Goal: Communication & Community: Answer question/provide support

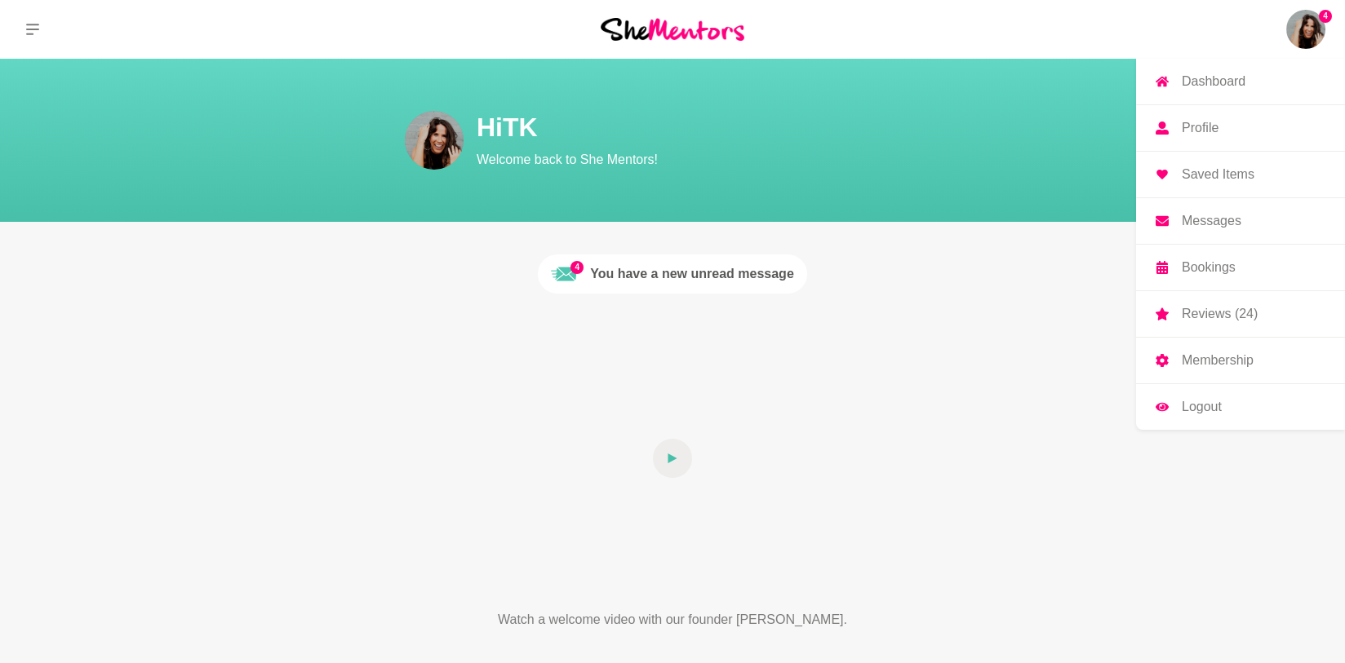
click at [1311, 35] on img at bounding box center [1305, 29] width 39 height 39
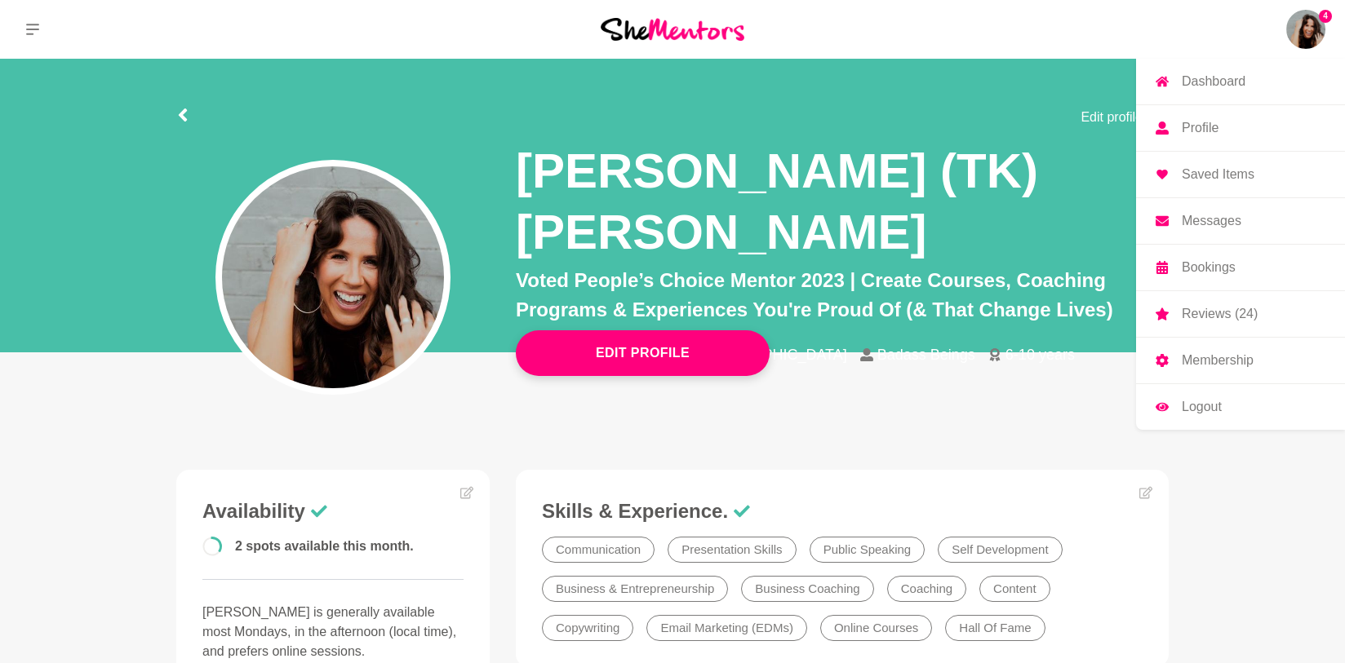
click at [1213, 269] on p "Bookings" at bounding box center [1209, 267] width 54 height 13
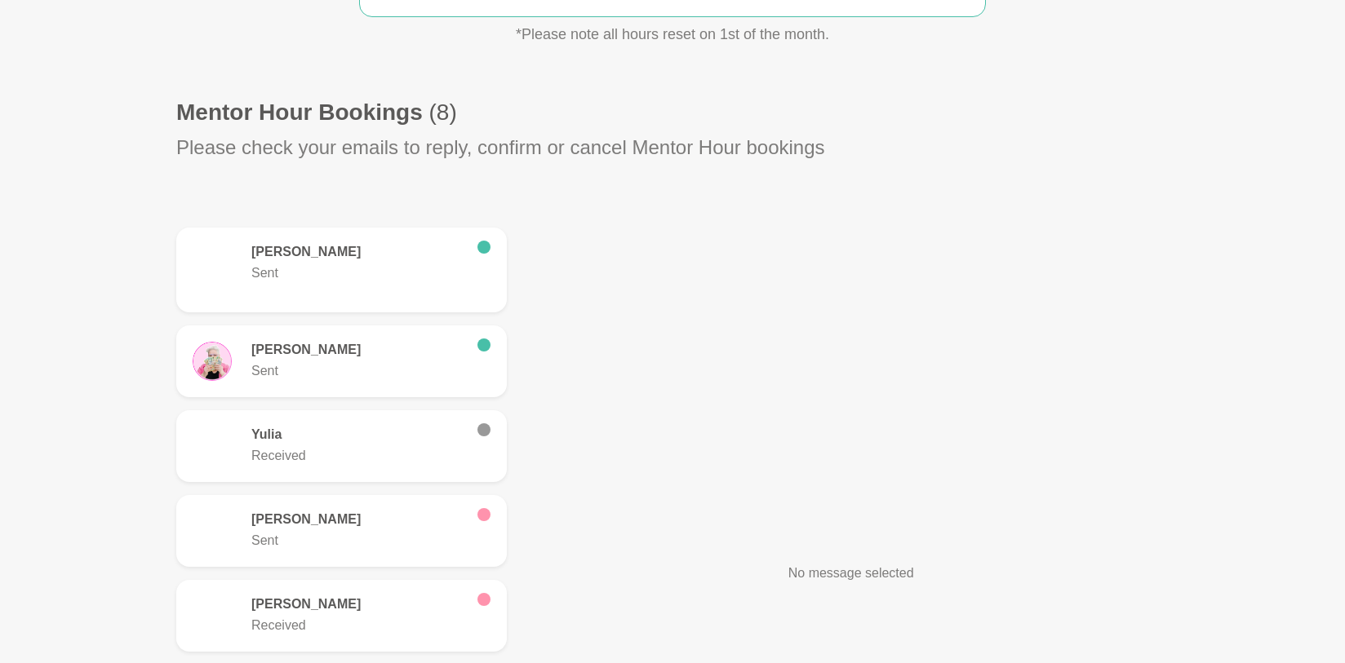
scroll to position [396, 0]
click at [323, 374] on p "Sent" at bounding box center [357, 371] width 213 height 20
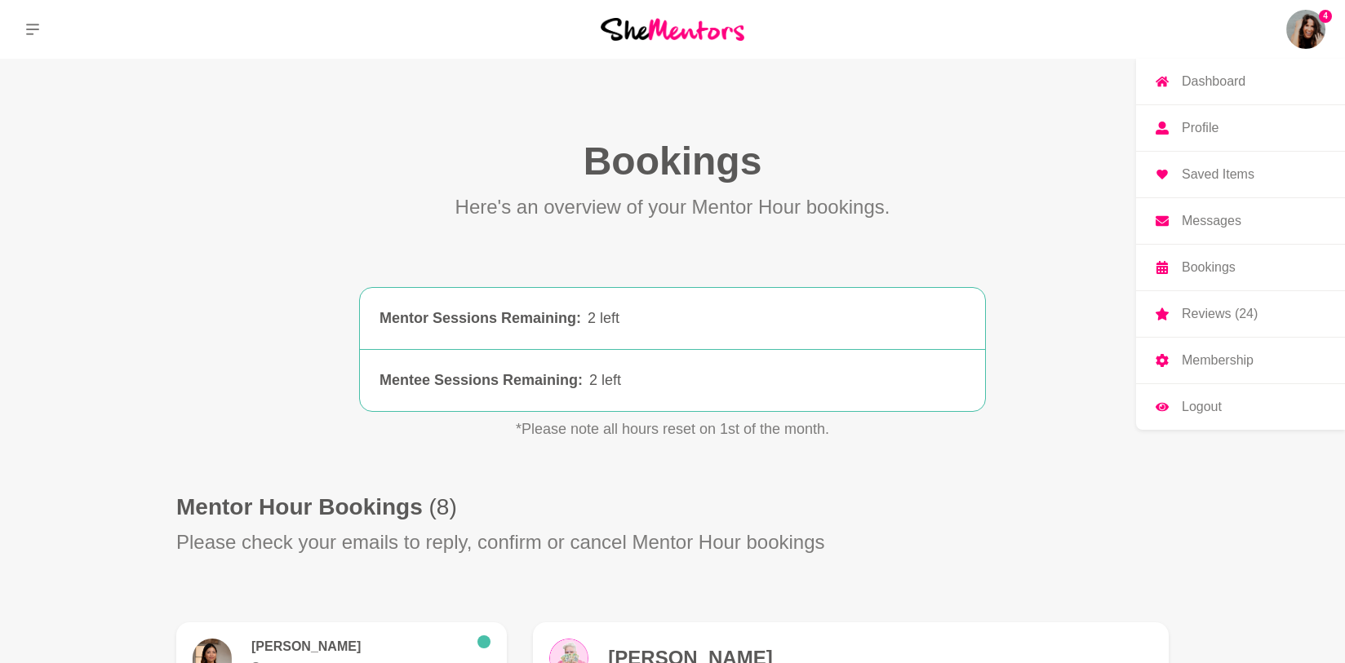
click at [1204, 225] on p "Messages" at bounding box center [1212, 221] width 60 height 13
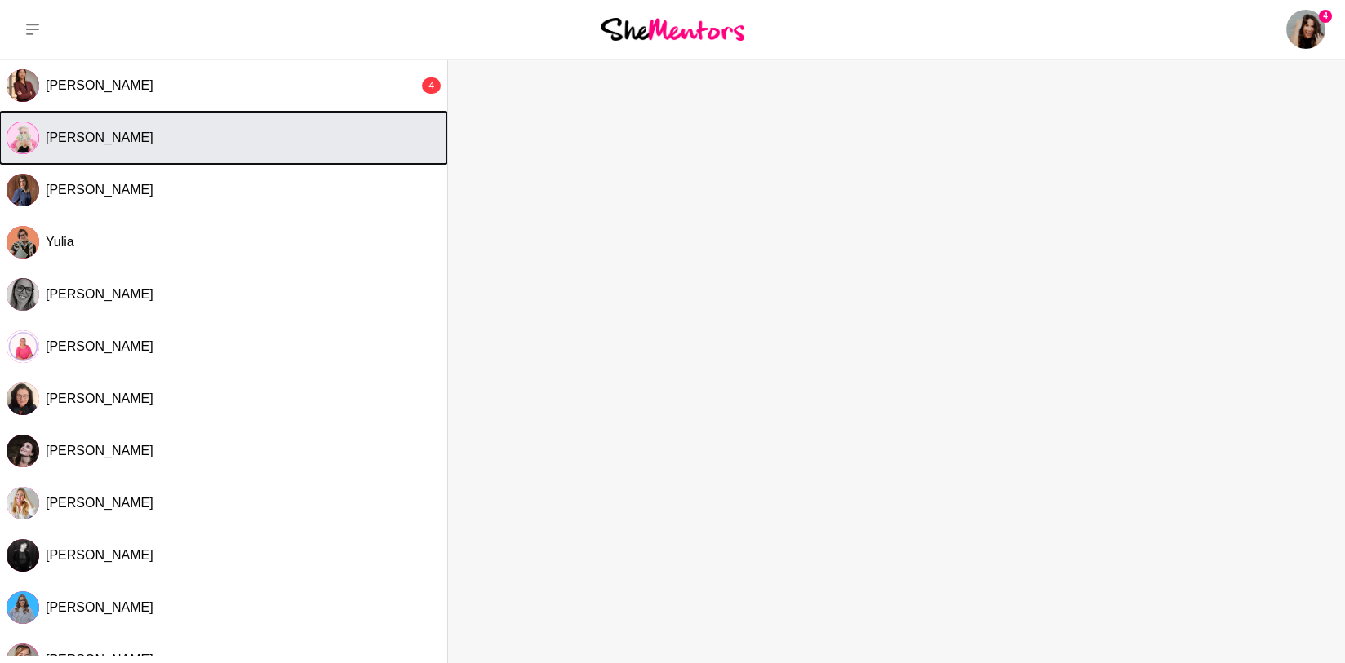
click at [148, 126] on button "[PERSON_NAME]" at bounding box center [223, 138] width 447 height 52
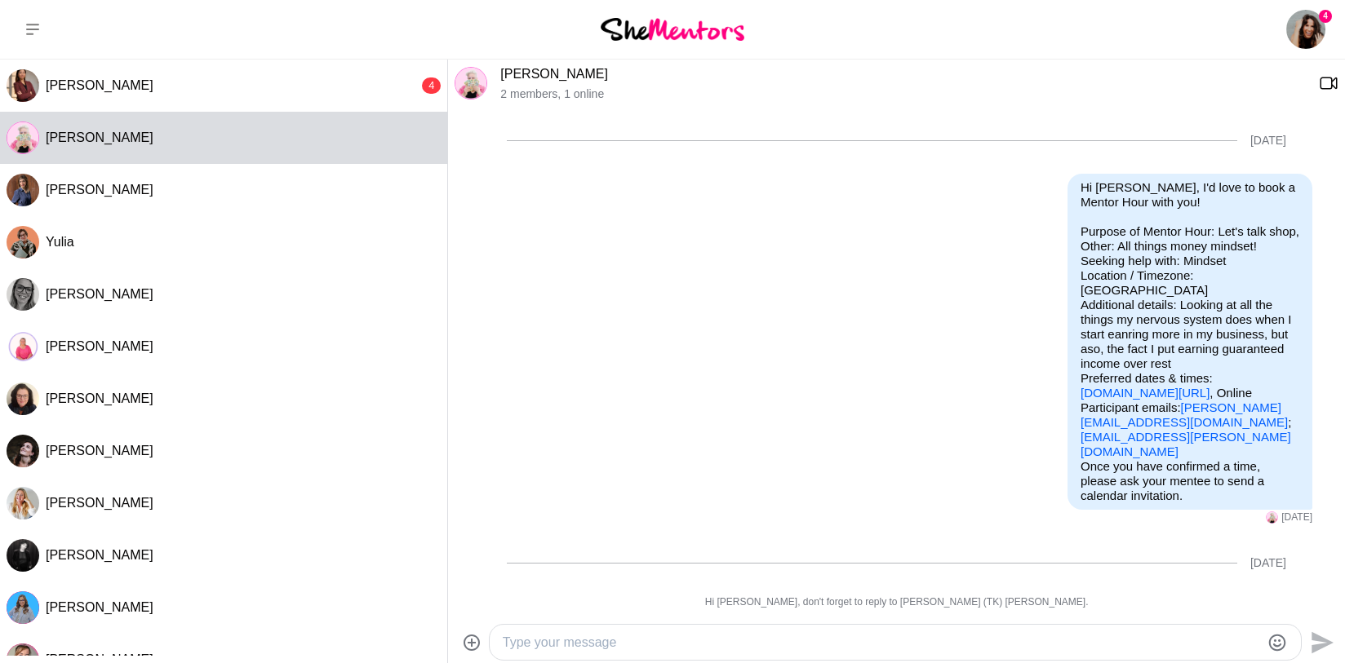
scroll to position [242, 0]
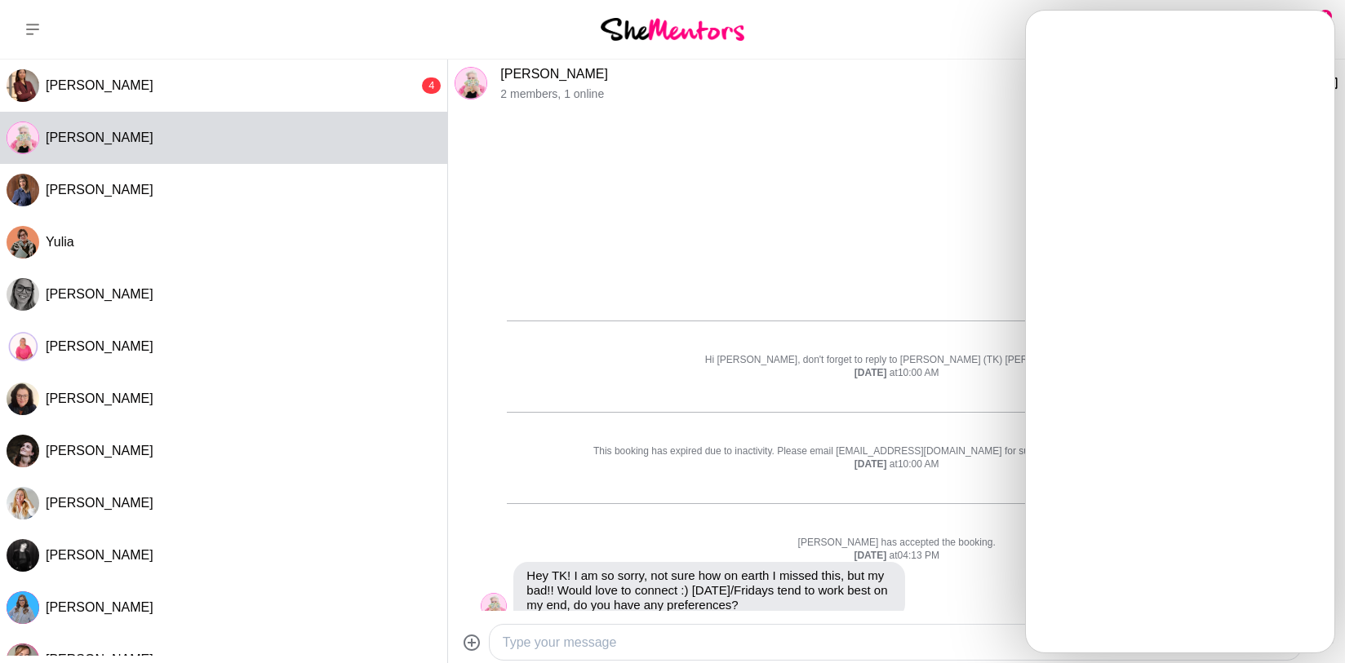
click at [899, 615] on div "[PERSON_NAME] 2 members , 1 online [DATE] Reply Pin Mark as unread Edit Message…" at bounding box center [896, 362] width 897 height 605
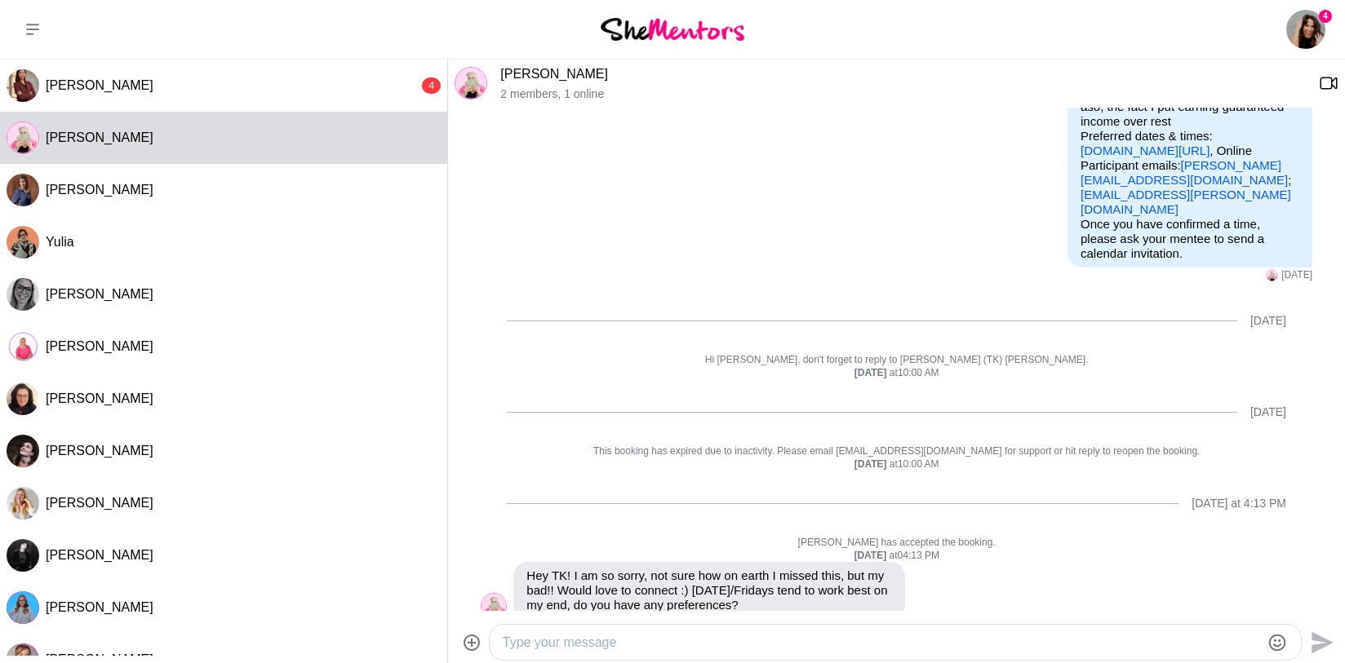
click at [942, 641] on textarea "Type your message" at bounding box center [881, 643] width 757 height 20
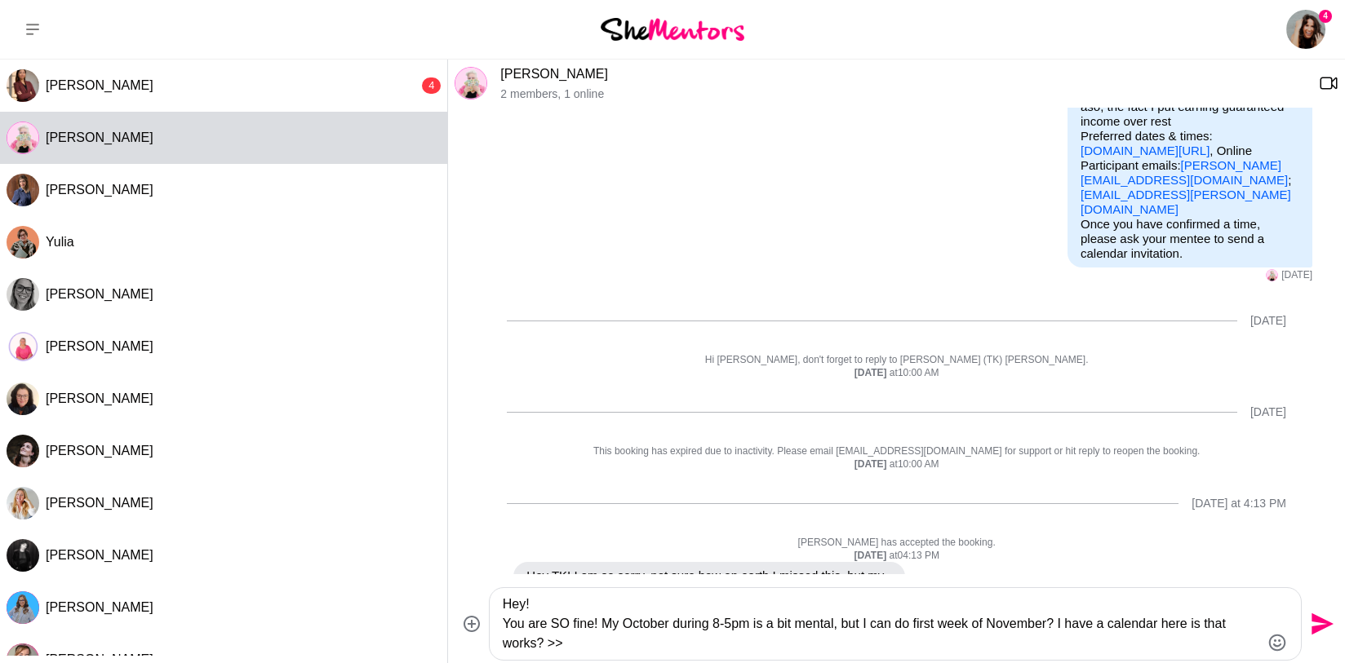
paste textarea "[URL][DOMAIN_NAME]"
type textarea "Hey! You are SO fine! My October during 8-5pm is a bit mental, but I can do fir…"
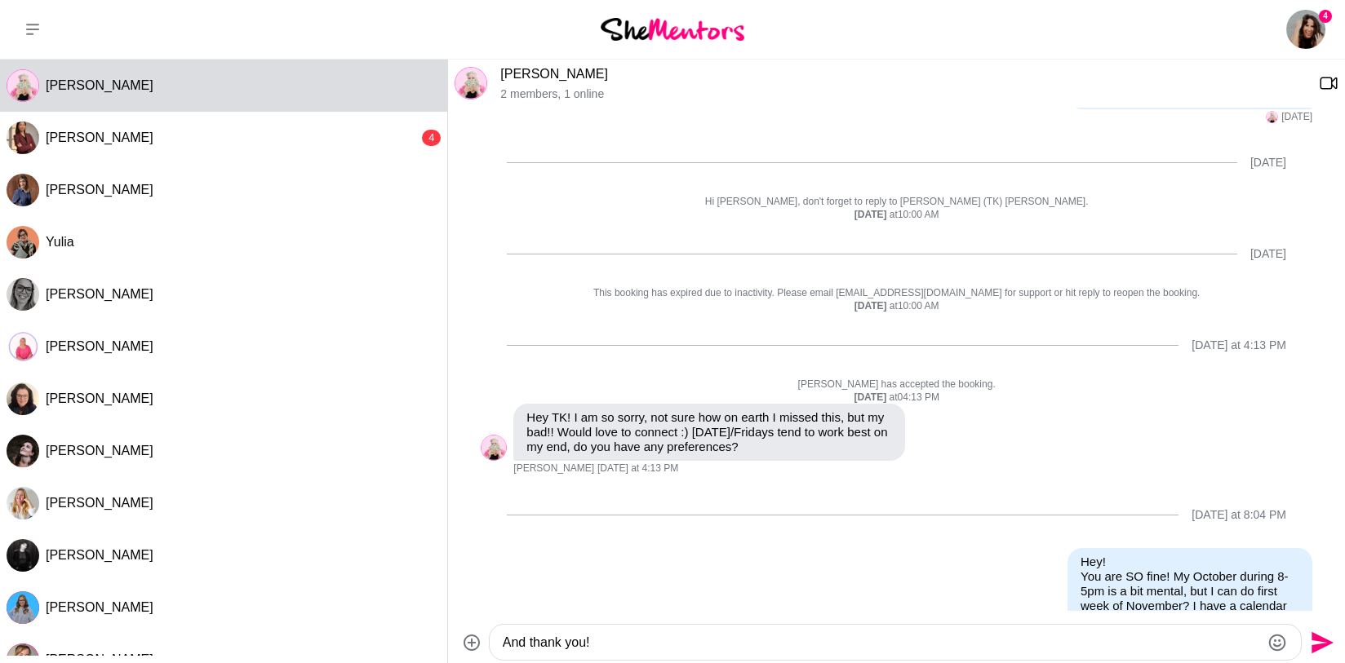
scroll to position [430, 0]
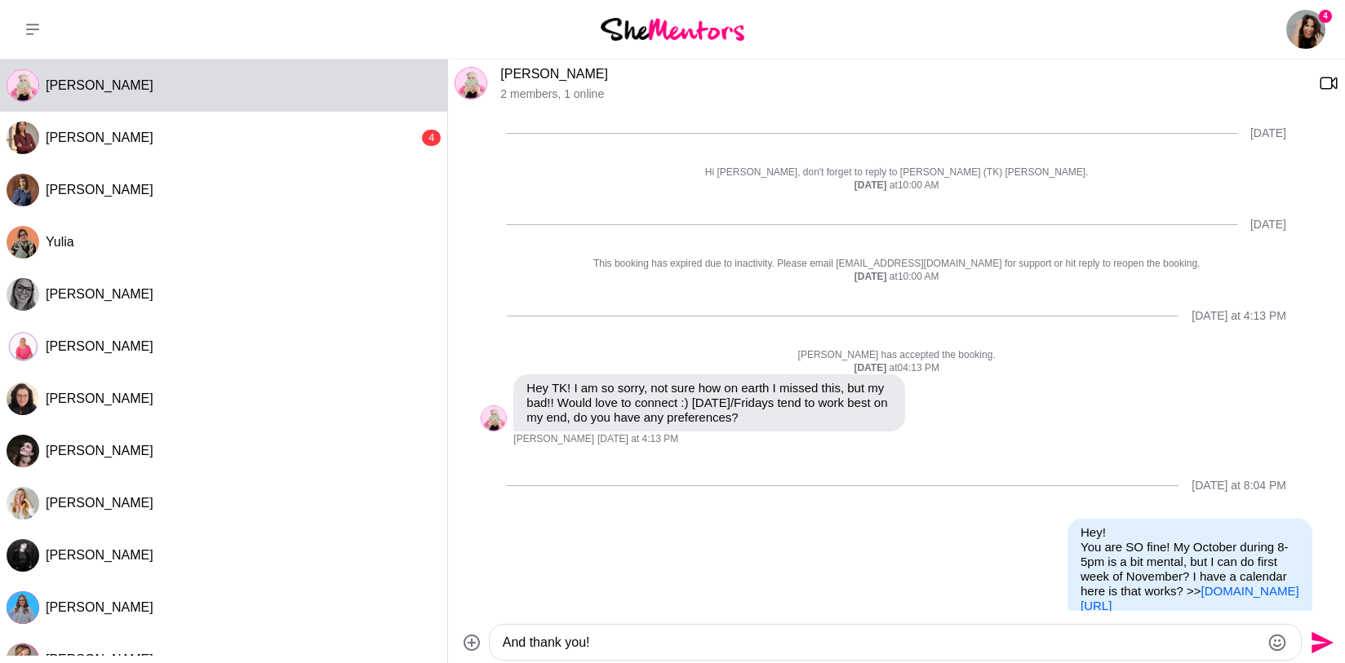
type textarea "And thank you!"
click at [1329, 650] on icon "Send" at bounding box center [1320, 643] width 26 height 26
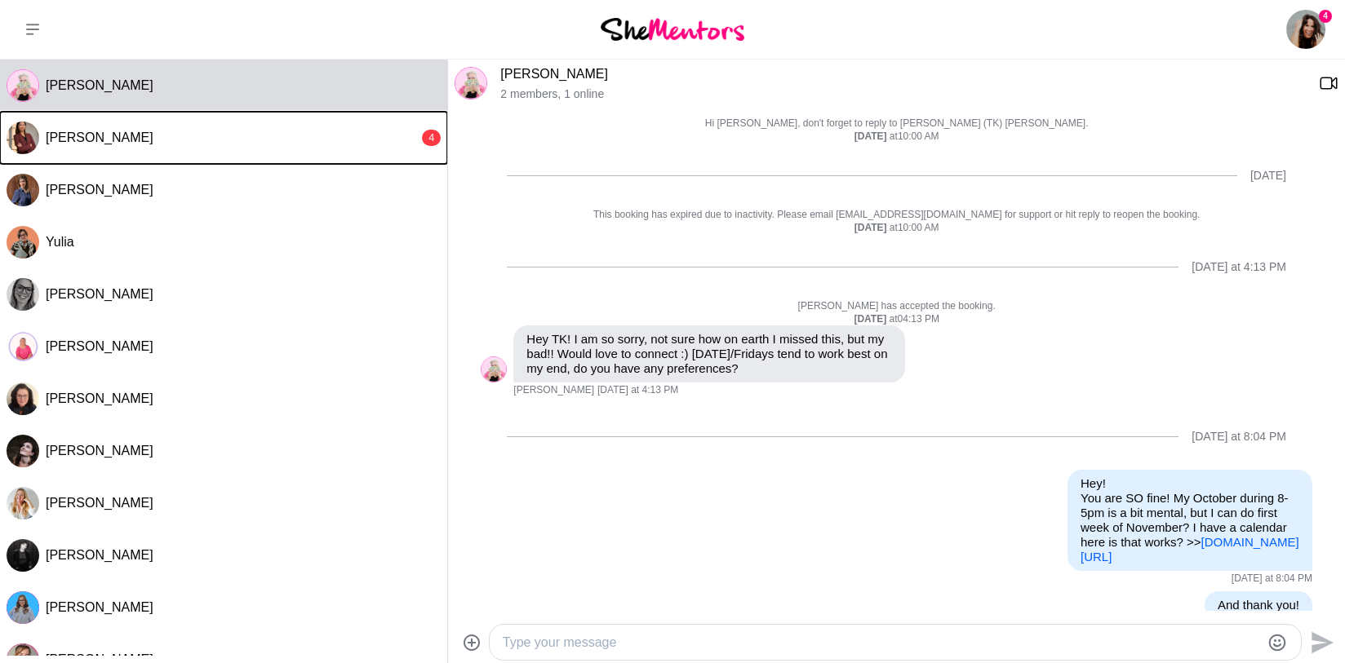
click at [165, 141] on div "[PERSON_NAME]" at bounding box center [232, 138] width 373 height 16
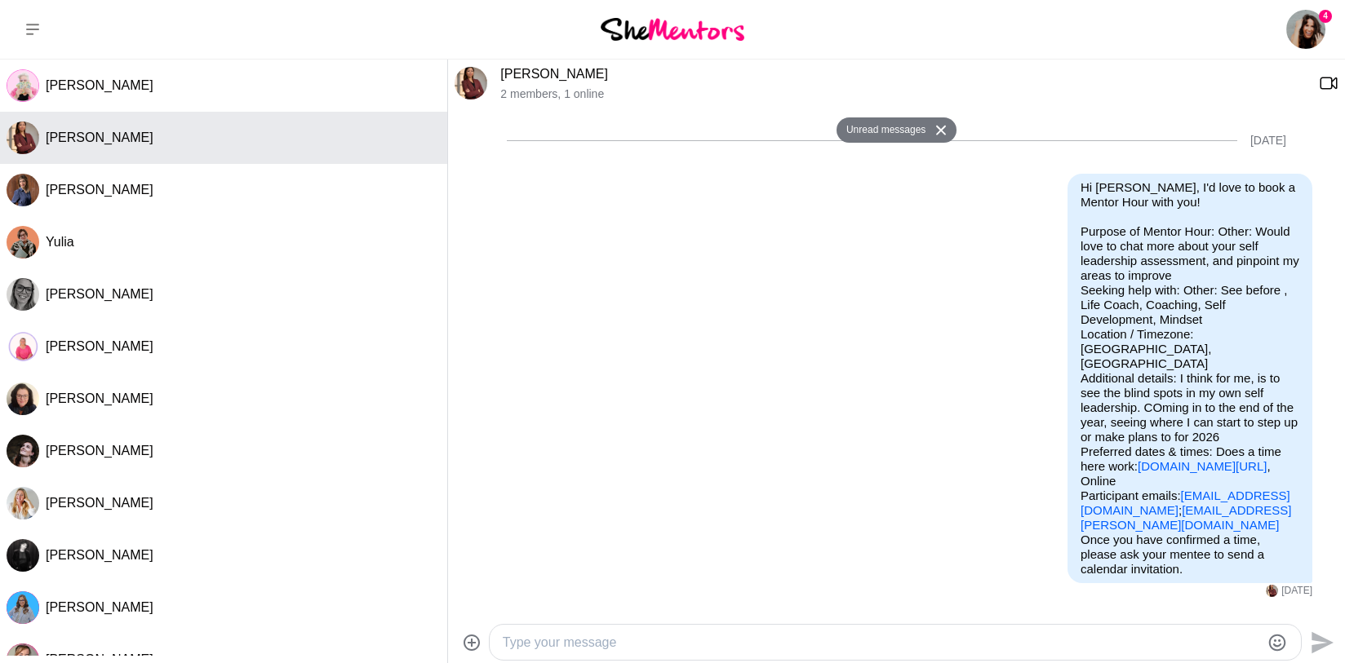
scroll to position [298, 0]
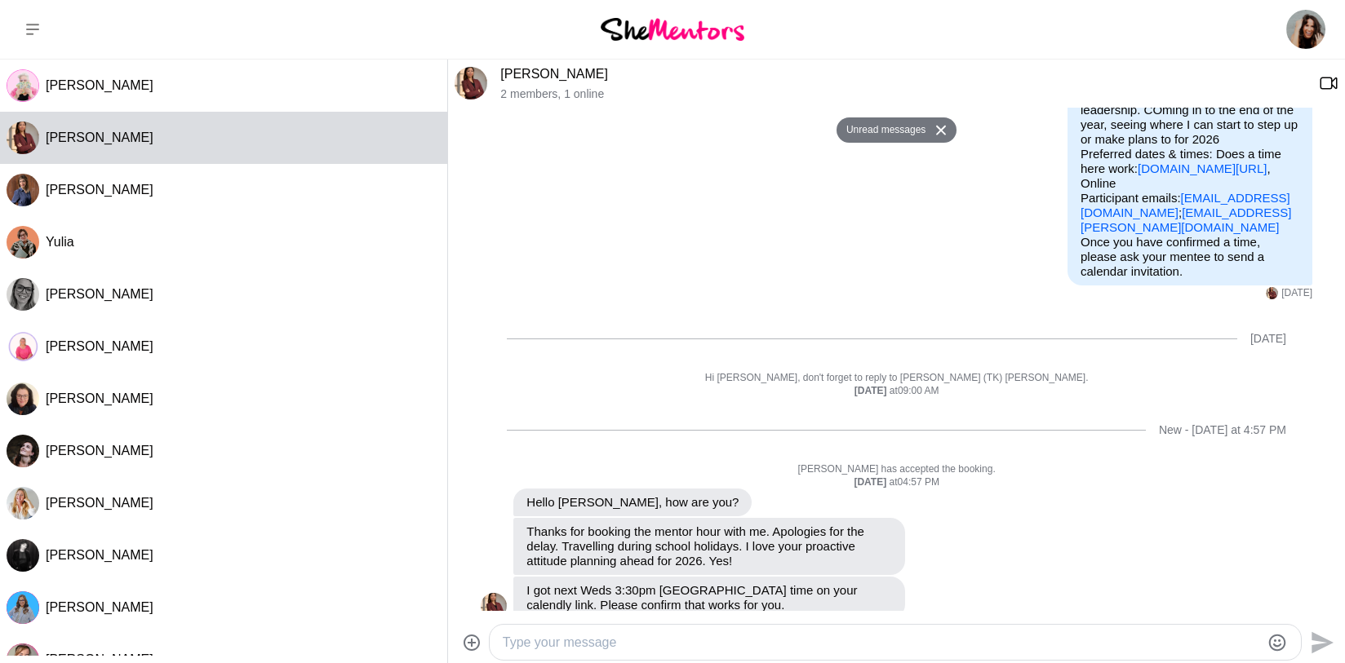
click at [758, 635] on textarea "Type your message" at bounding box center [881, 643] width 757 height 20
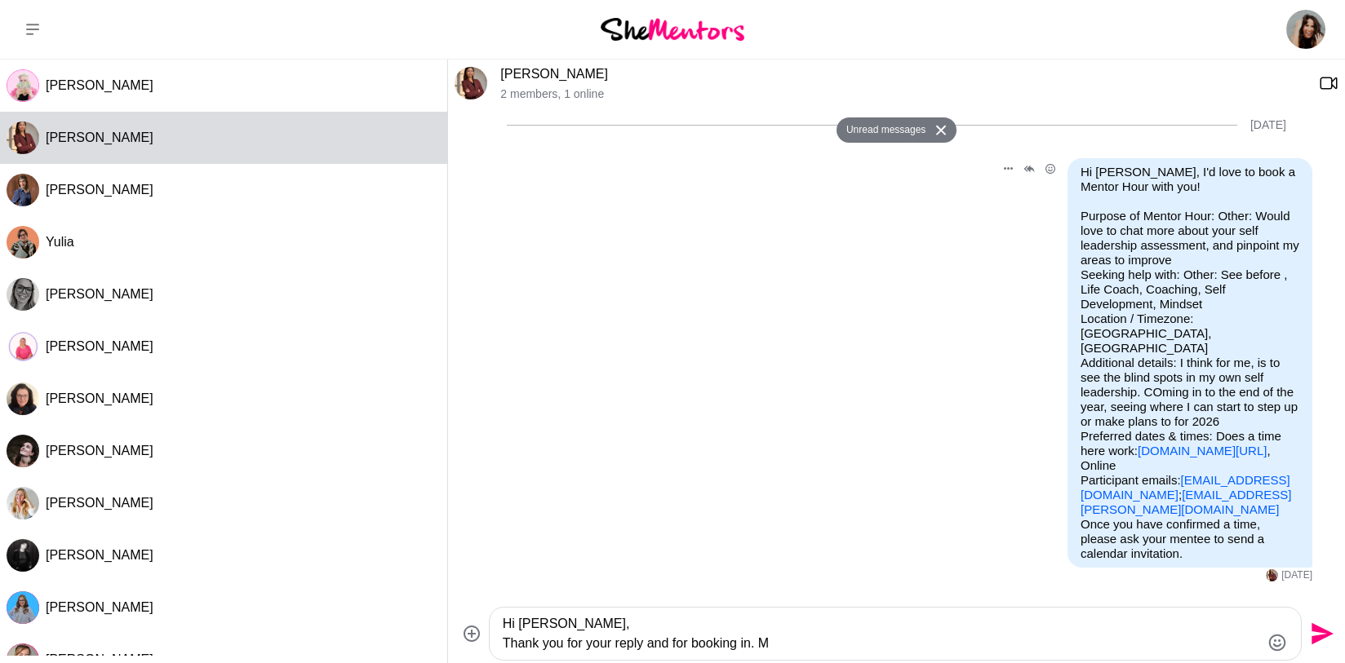
scroll to position [277, 0]
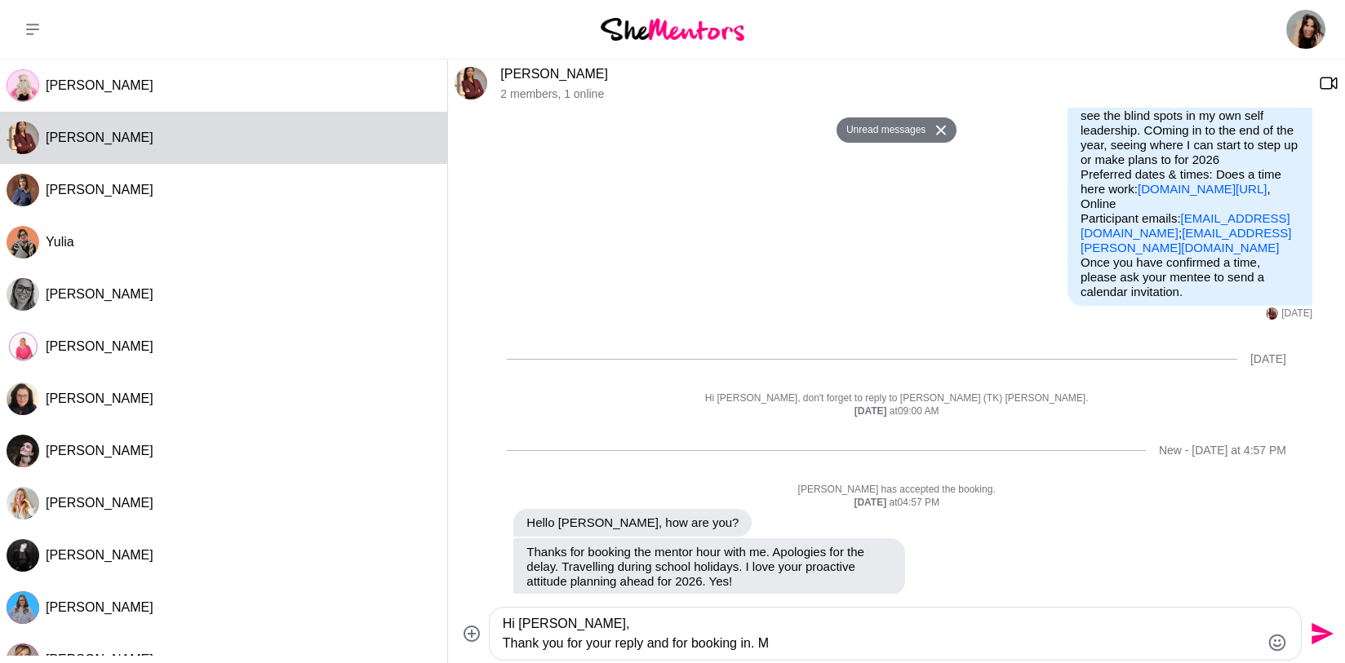
click at [766, 644] on textarea "Hi [PERSON_NAME], Thank you for your reply and for booking in. M" at bounding box center [881, 634] width 757 height 39
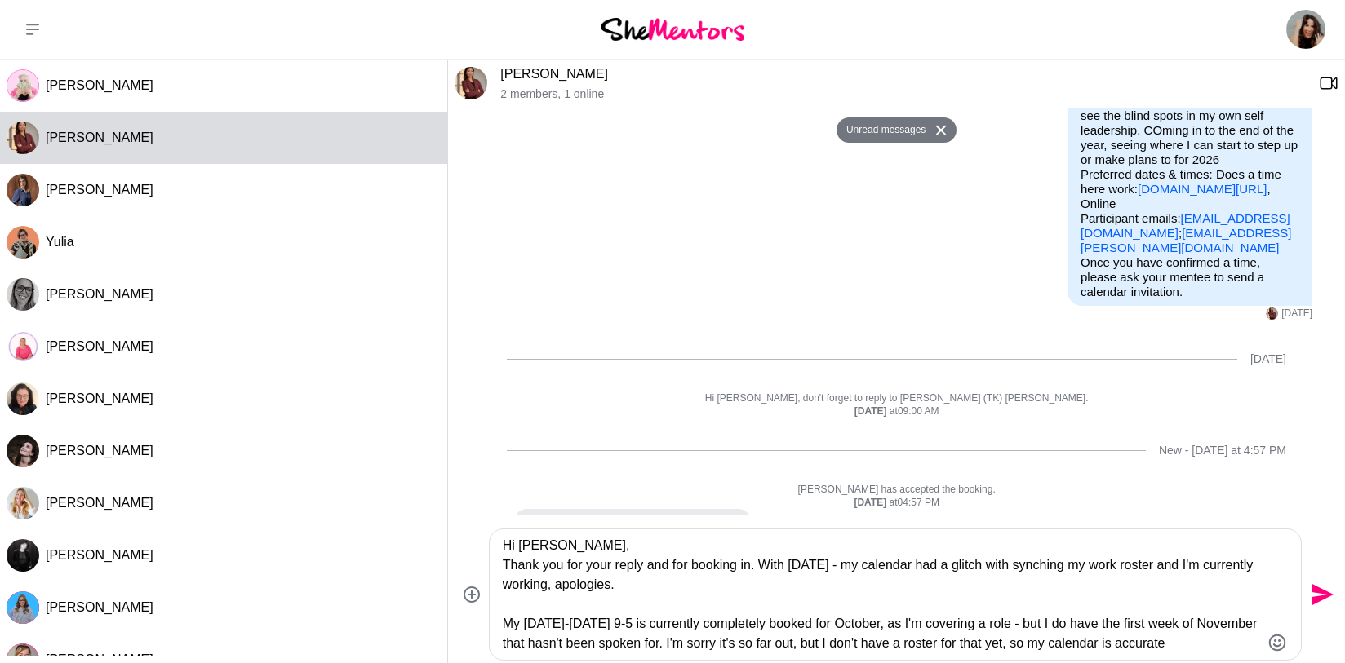
type textarea "Hi [PERSON_NAME], Thank you for your reply and for booking in. With [DATE] - my…"
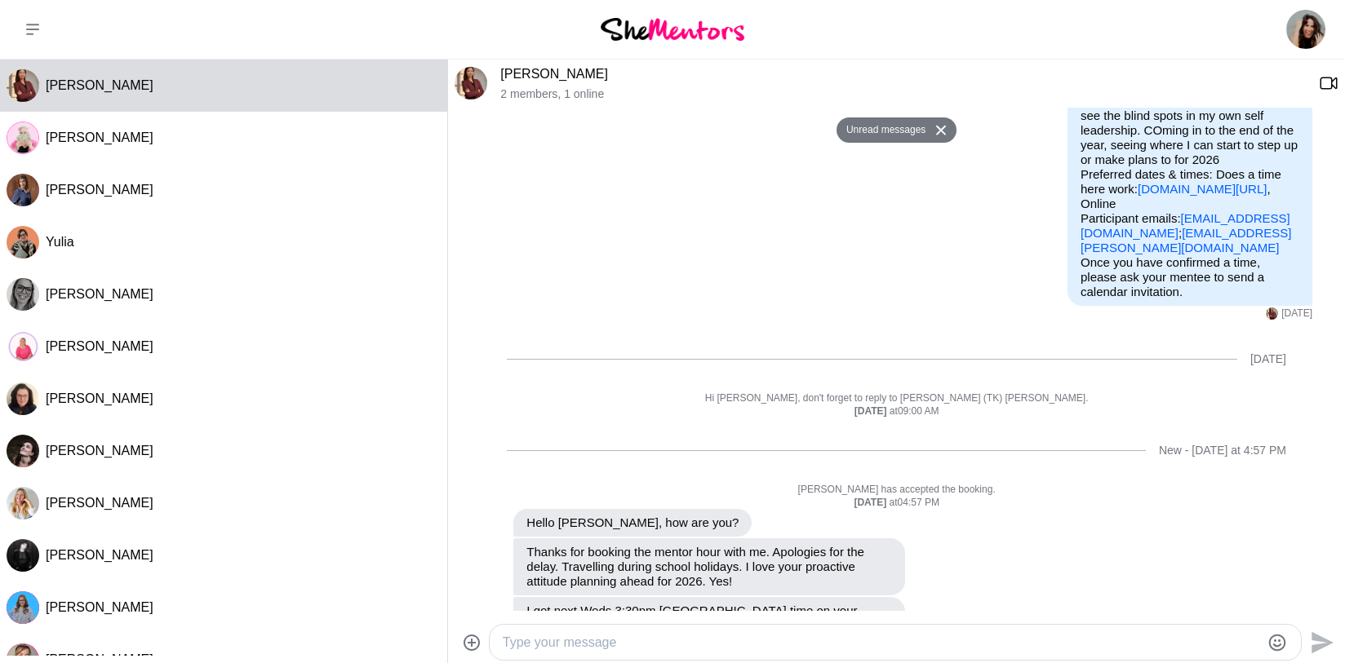
scroll to position [530, 0]
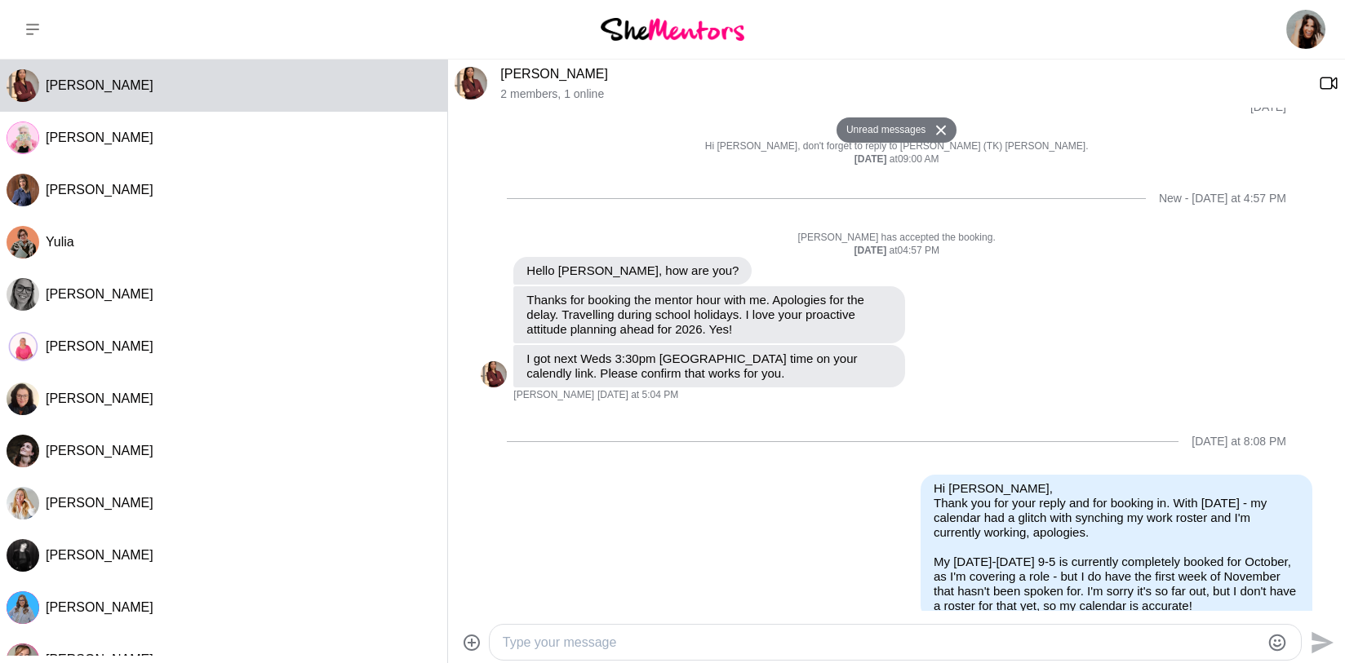
paste textarea "[URL][DOMAIN_NAME]"
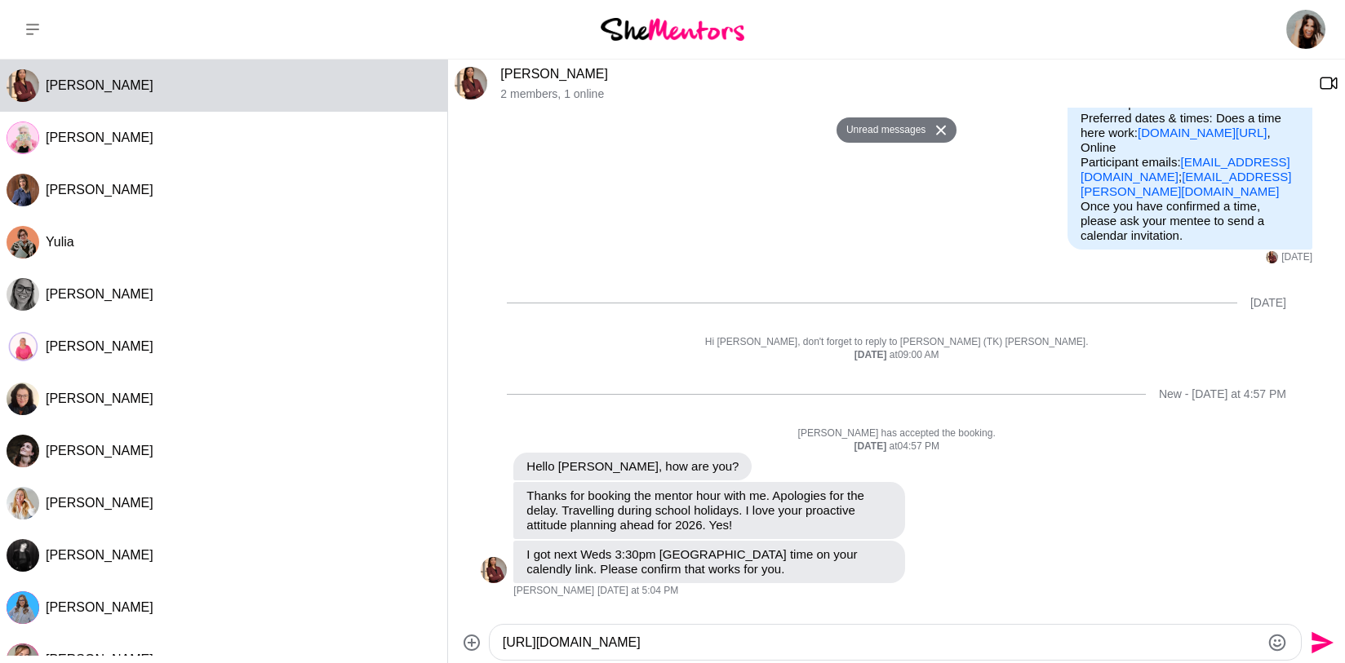
scroll to position [3, 0]
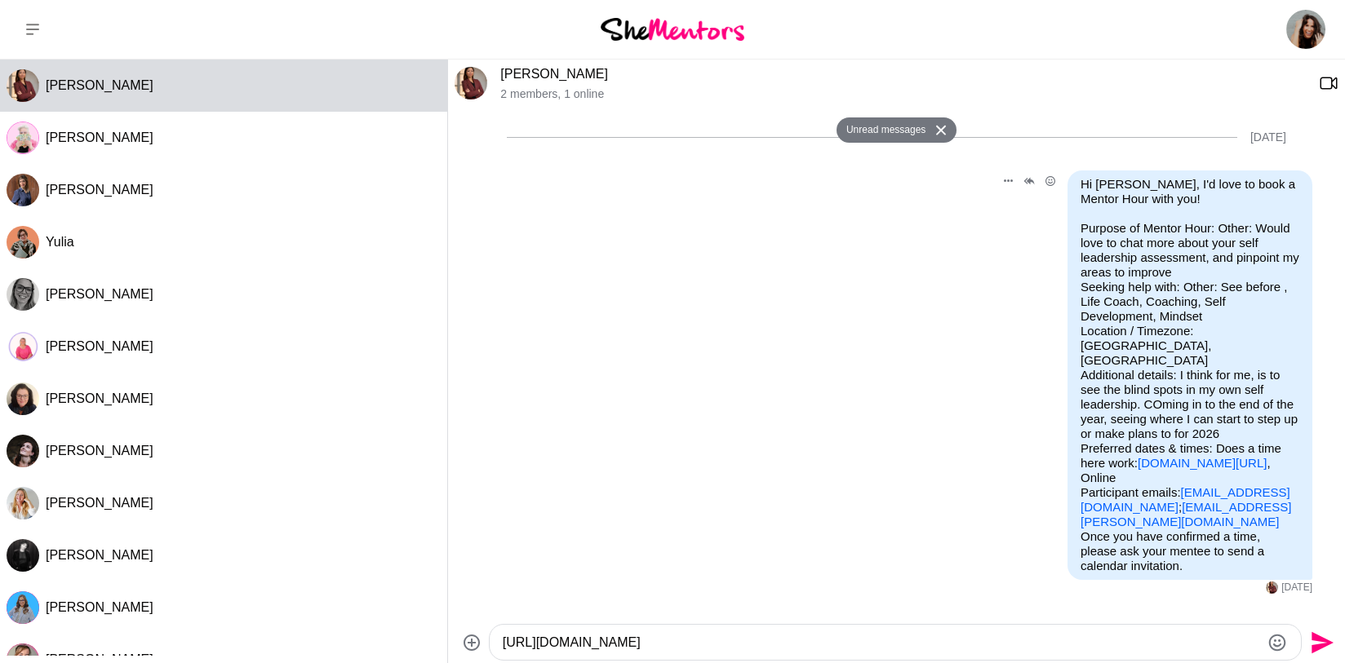
drag, startPoint x: 1233, startPoint y: 449, endPoint x: 1062, endPoint y: 450, distance: 171.4
click at [1067, 450] on div "Hi [PERSON_NAME], I'd love to book a Mentor Hour with you! Purpose of Mentor Ho…" at bounding box center [1189, 376] width 245 height 410
copy link "[DOMAIN_NAME][URL]"
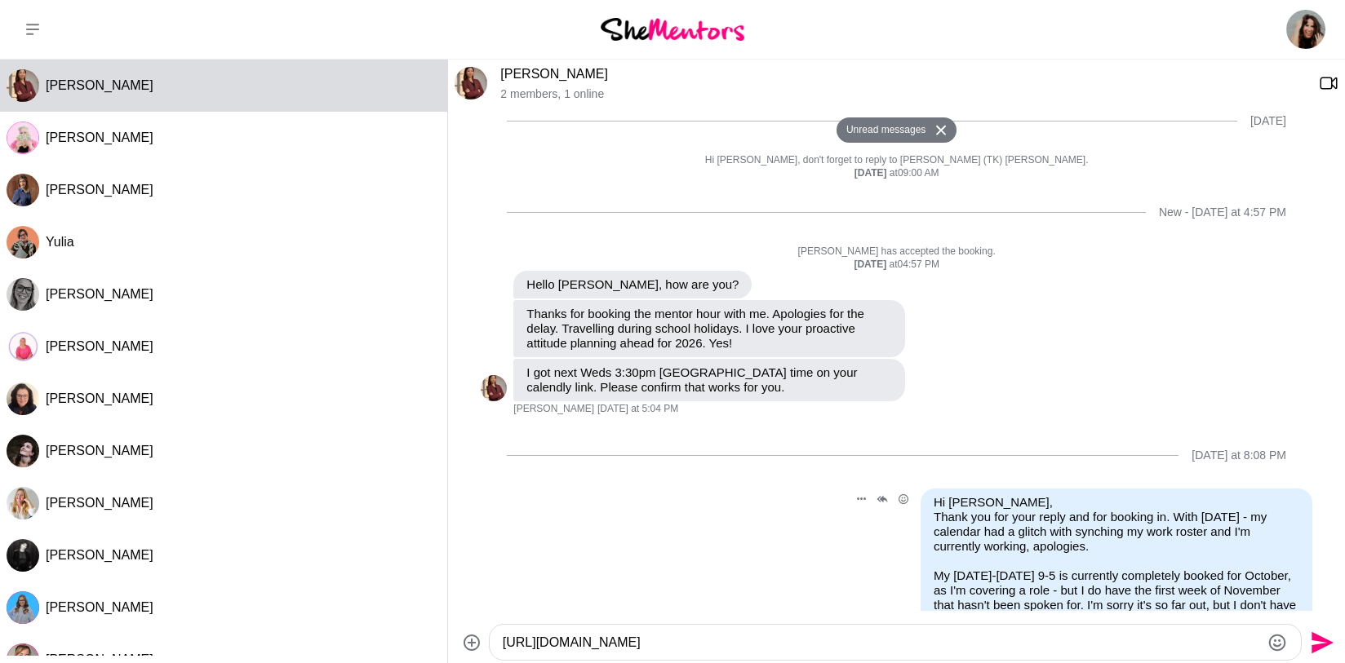
scroll to position [530, 0]
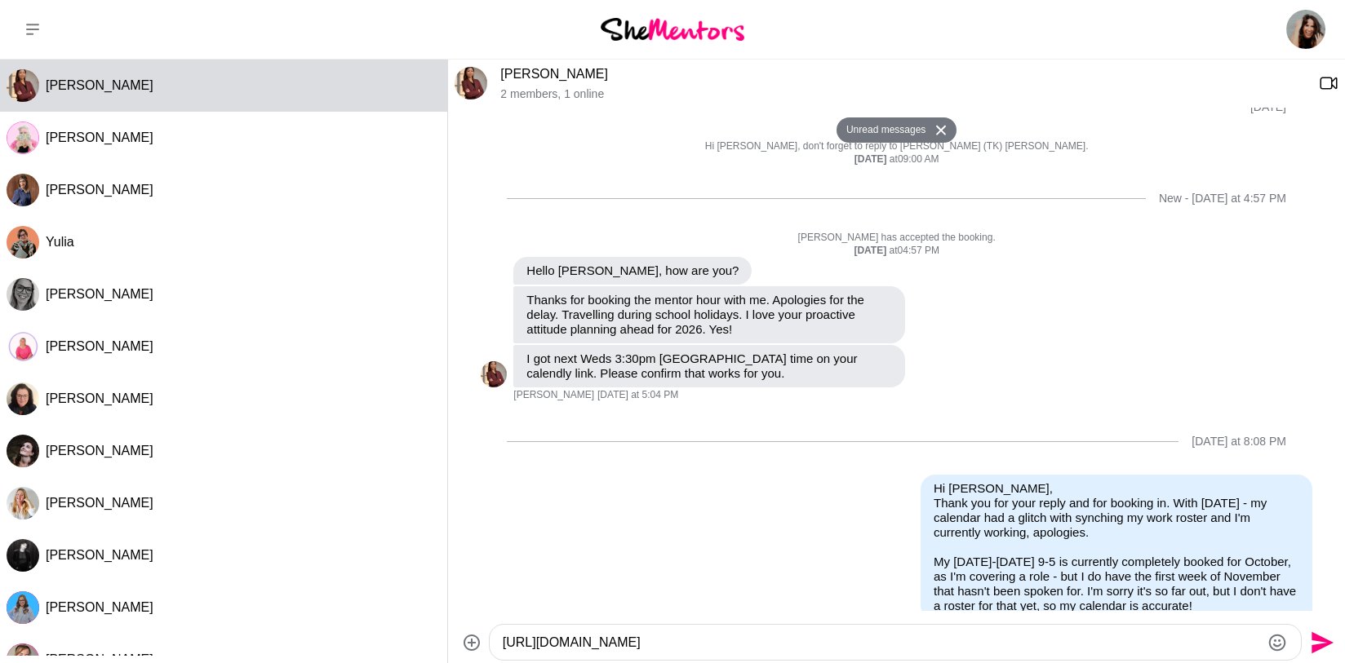
click at [812, 637] on textarea "[URL][DOMAIN_NAME]" at bounding box center [881, 643] width 757 height 20
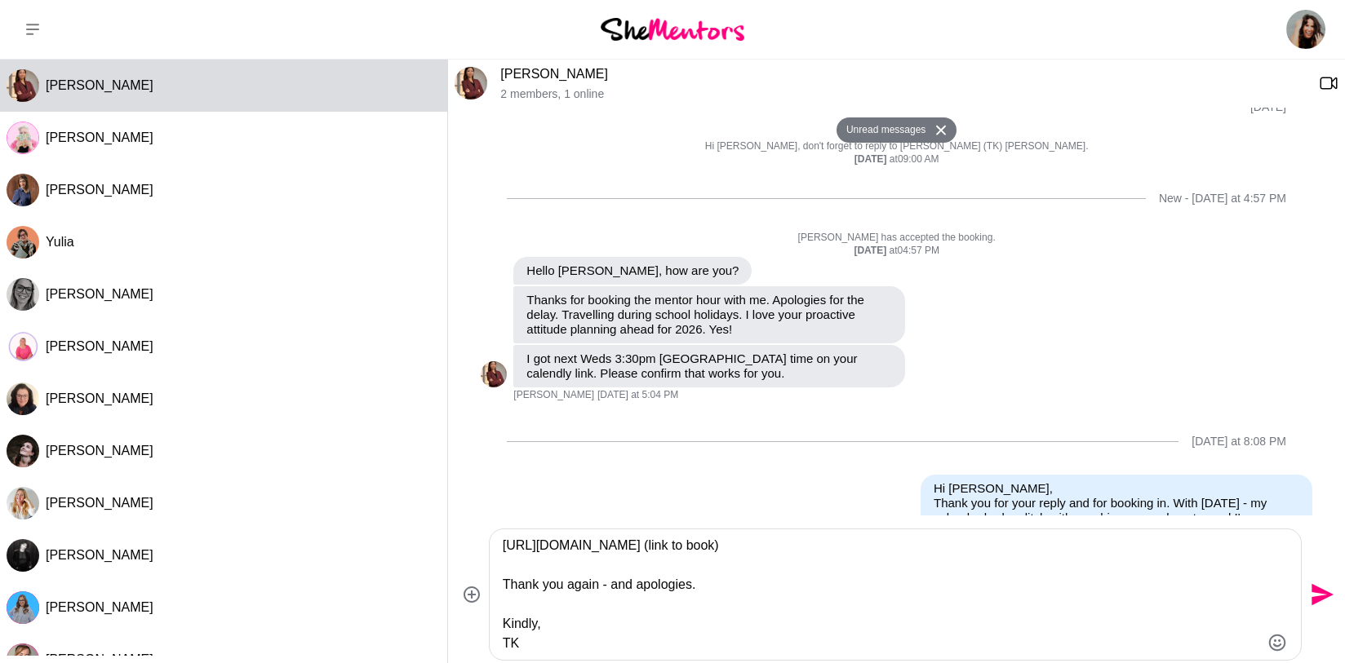
type textarea "[URL][DOMAIN_NAME] (link to book) Thank you again - and apologies. Kindly, TK"
click at [1310, 587] on icon "Send" at bounding box center [1320, 595] width 26 height 26
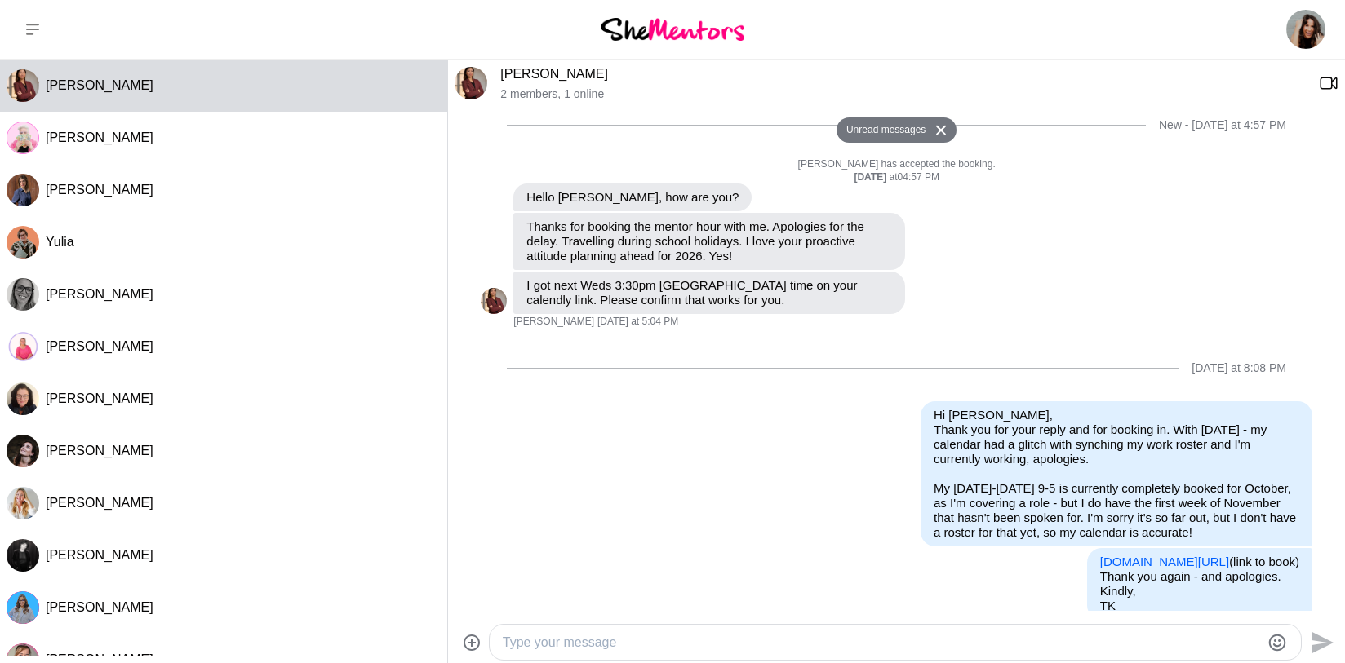
scroll to position [637, 0]
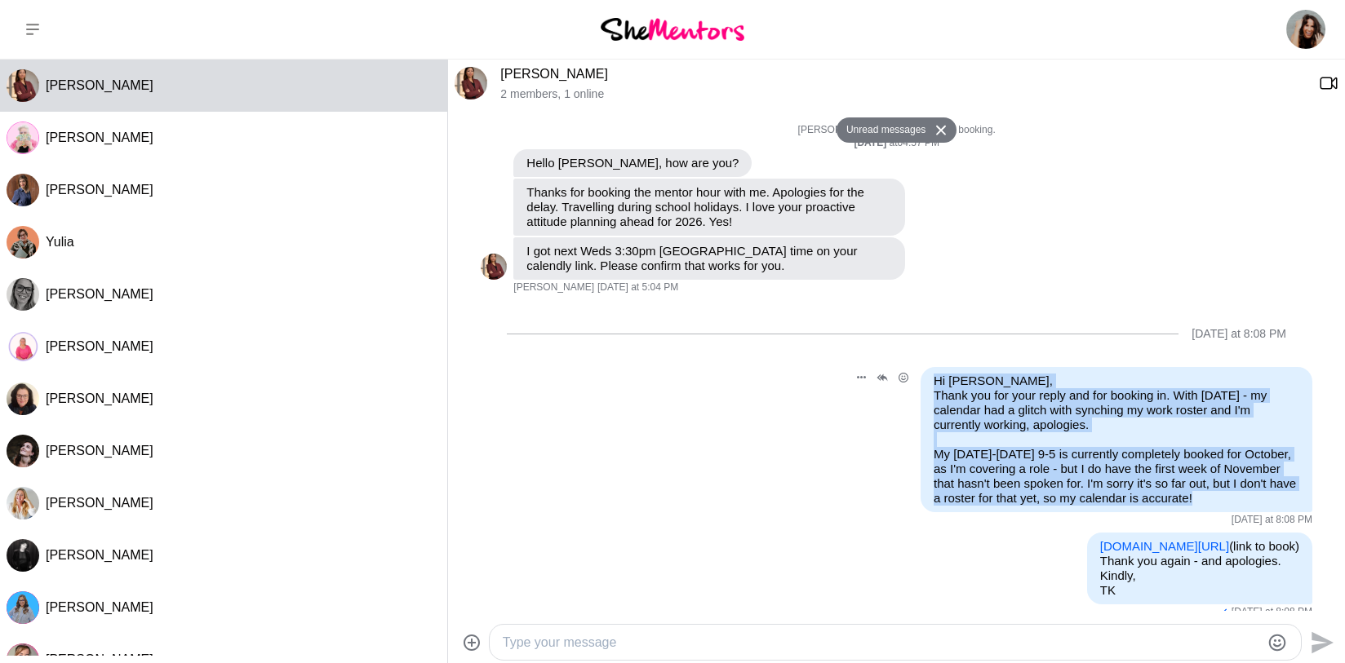
drag, startPoint x: 923, startPoint y: 349, endPoint x: 1307, endPoint y: 481, distance: 405.4
click at [1307, 481] on li "Reply Pin [PERSON_NAME] as unread Edit Message Delete Hi [PERSON_NAME], Thank y…" at bounding box center [896, 447] width 897 height 160
copy div "Hi [PERSON_NAME], Thank you for your reply and for booking in. With [DATE] - my…"
